Goal: Navigation & Orientation: Find specific page/section

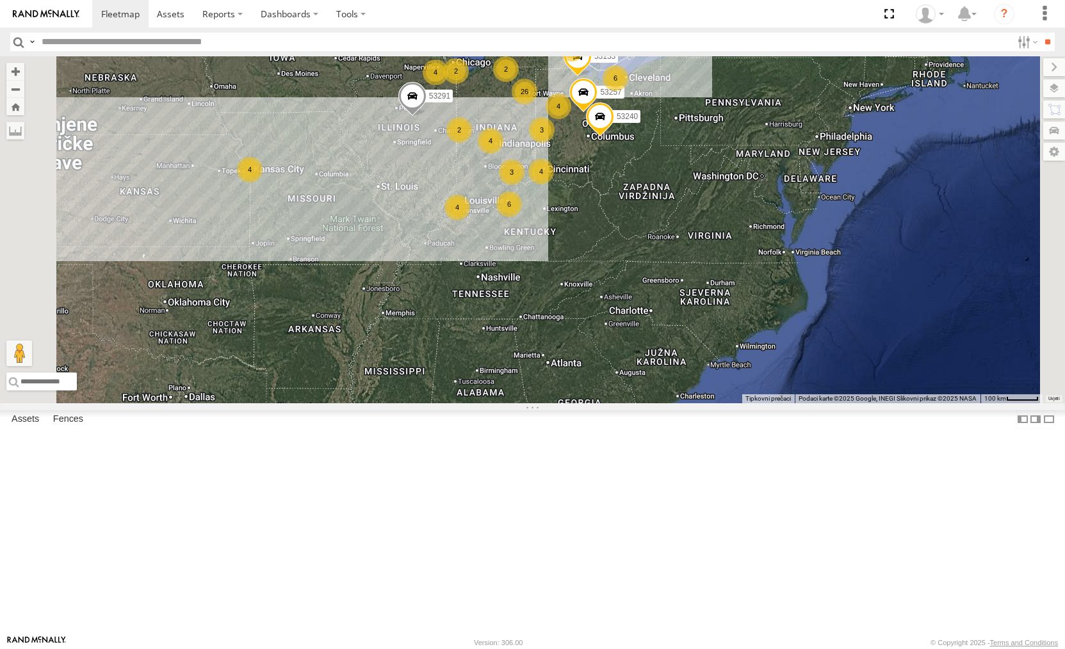
select select "**********"
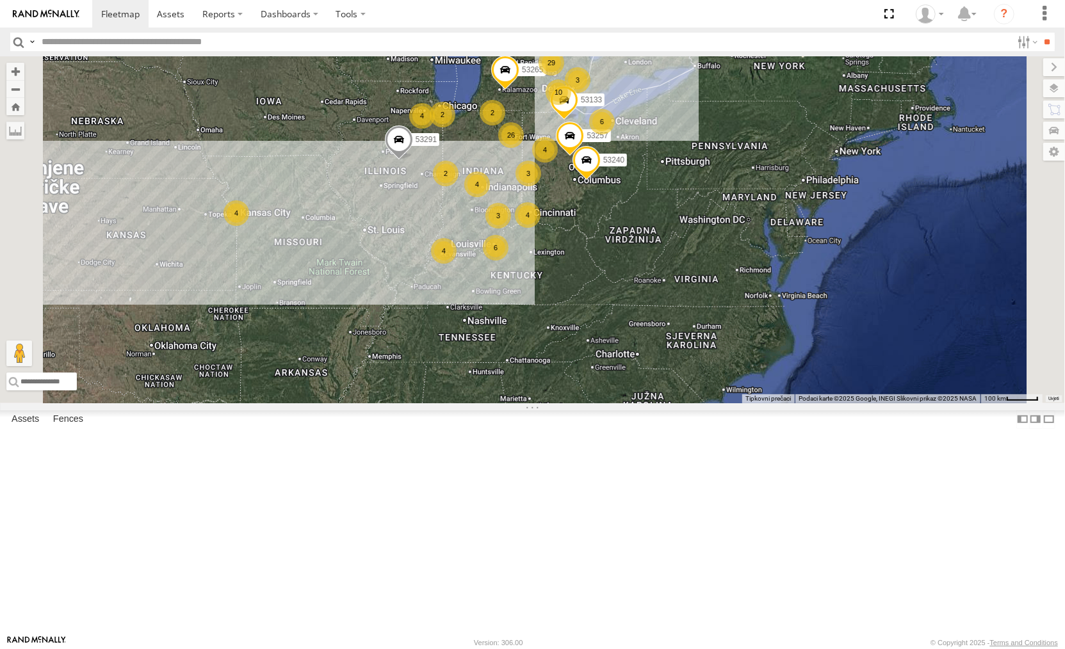
drag, startPoint x: 590, startPoint y: 361, endPoint x: 574, endPoint y: 410, distance: 51.6
click at [574, 403] on div "2 26 4 10 4 6 29 3 2 4 4 6 4 2 3 3 4 53257 53133 53291 53217 53253 53265 53240" at bounding box center [532, 229] width 1065 height 347
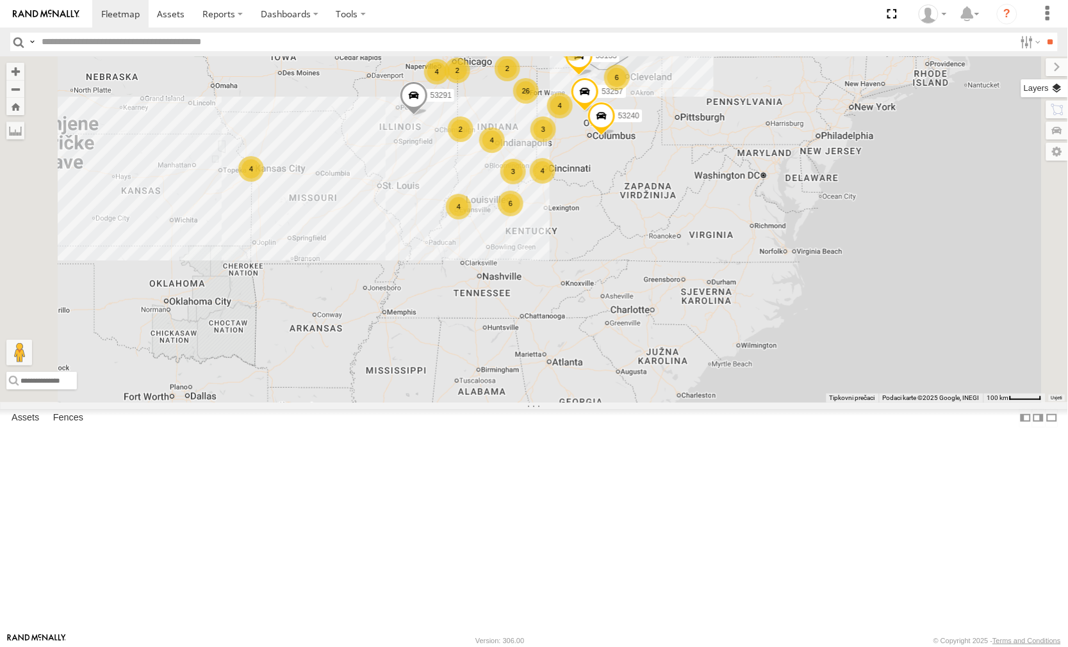
click at [1060, 87] on label at bounding box center [1044, 88] width 47 height 18
click at [0, 0] on label at bounding box center [0, 0] width 0 height 0
click at [0, 0] on span "Satellite + Roadmap" at bounding box center [0, 0] width 0 height 0
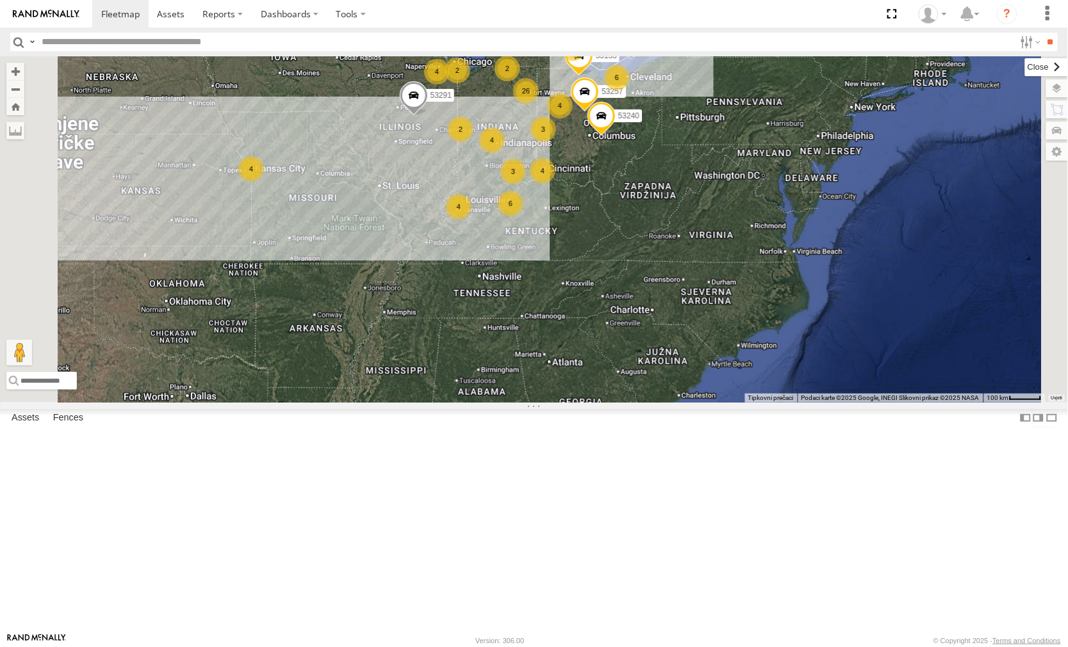
click at [1025, 66] on label at bounding box center [1046, 67] width 43 height 18
